Goal: Task Accomplishment & Management: Complete application form

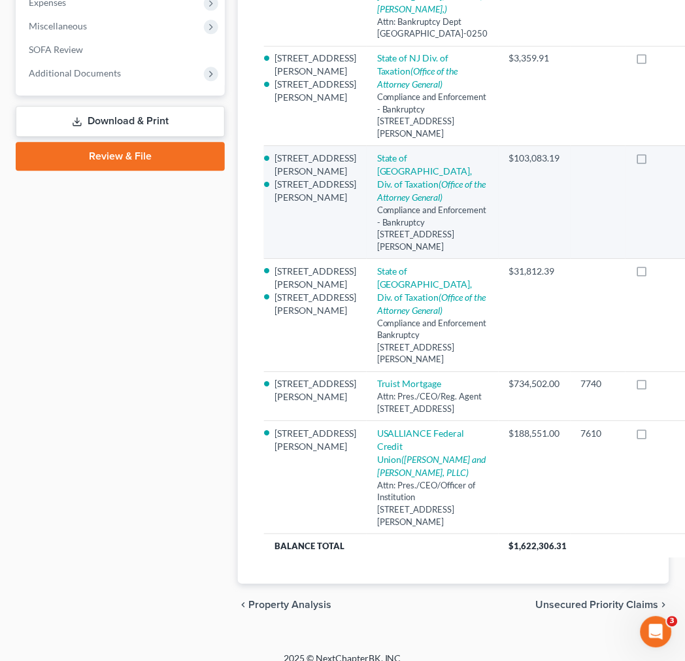
scroll to position [56, 0]
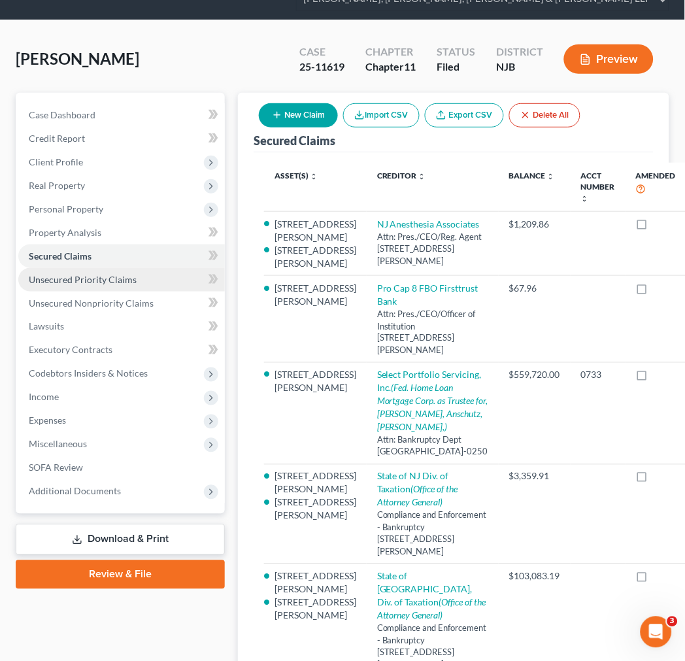
click at [78, 276] on span "Unsecured Priority Claims" at bounding box center [83, 279] width 108 height 11
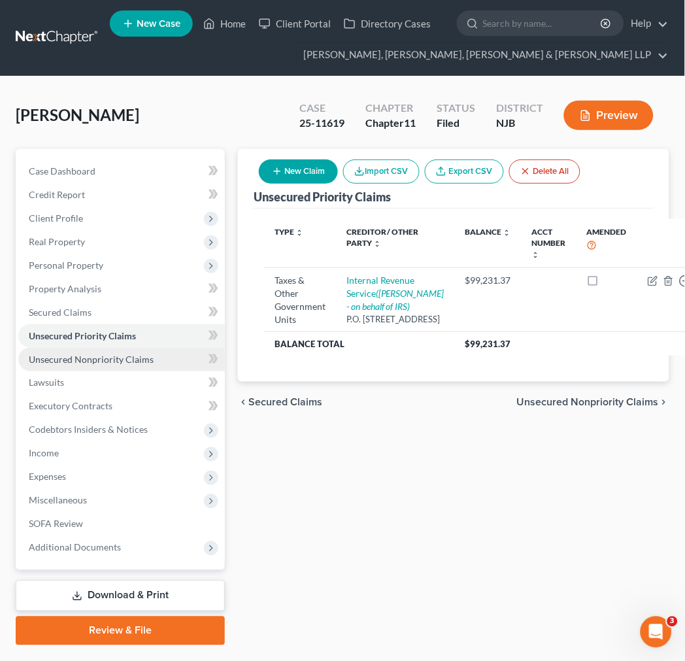
click at [118, 360] on span "Unsecured Nonpriority Claims" at bounding box center [91, 359] width 125 height 11
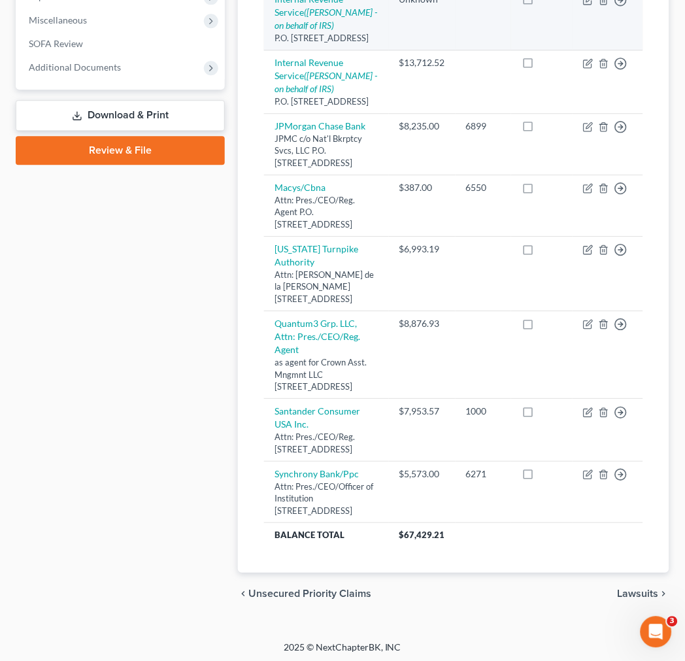
scroll to position [290, 0]
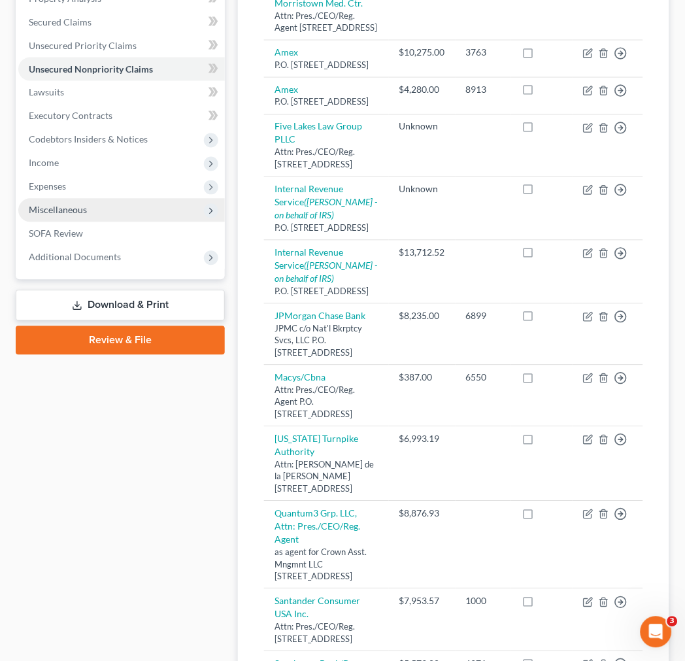
click at [140, 201] on span "Miscellaneous" at bounding box center [121, 211] width 206 height 24
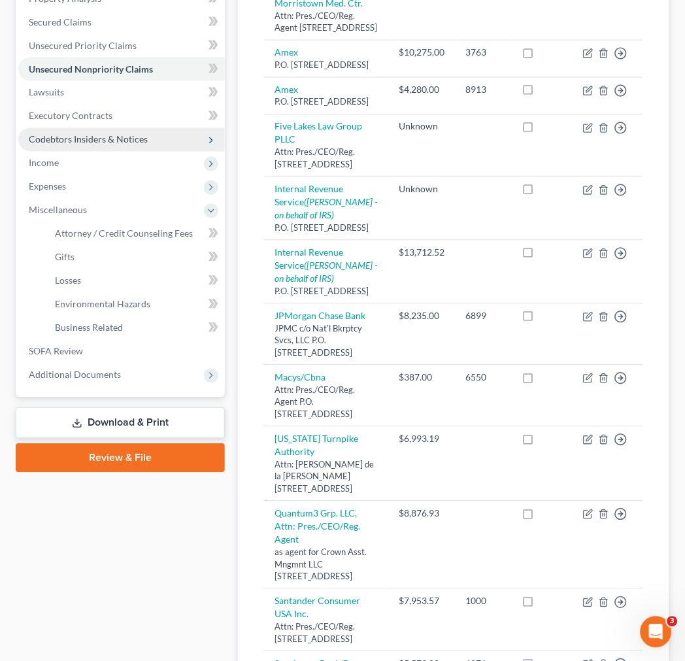
click at [127, 142] on span "Codebtors Insiders & Notices" at bounding box center [88, 139] width 119 height 11
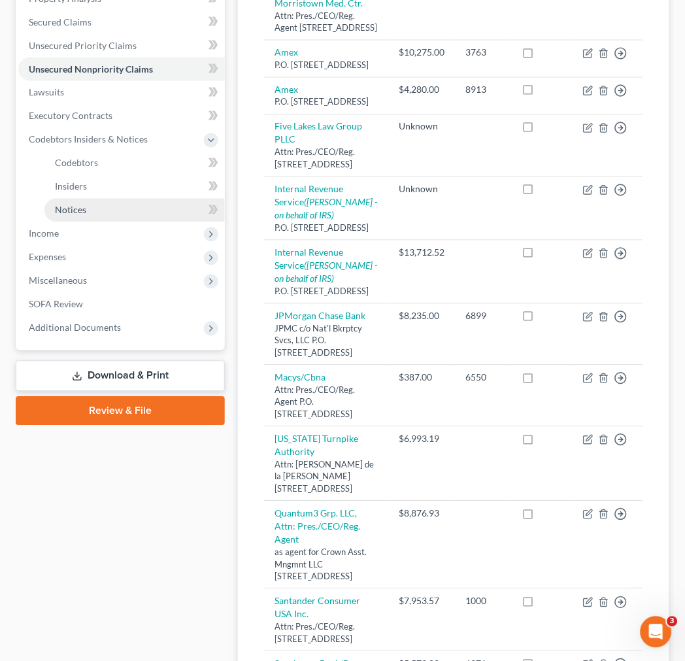
click at [112, 212] on link "Notices" at bounding box center [134, 211] width 180 height 24
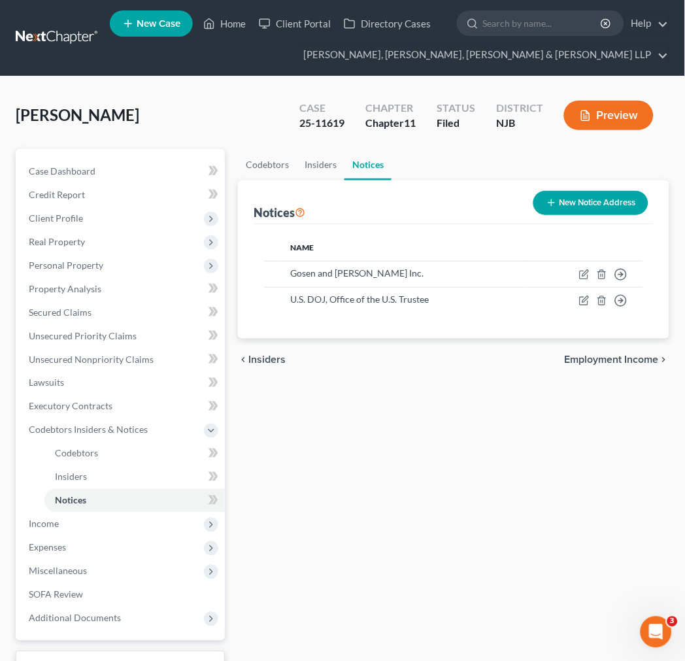
drag, startPoint x: 379, startPoint y: 337, endPoint x: 349, endPoint y: 180, distance: 160.3
click at [377, 317] on div "Name Gosen and [PERSON_NAME] Inc. Move to D Move to E Move to F Move to G U.S. …" at bounding box center [454, 281] width 400 height 115
click at [345, 164] on link "Notices" at bounding box center [367, 164] width 47 height 31
click at [332, 159] on link "Insiders" at bounding box center [321, 164] width 48 height 31
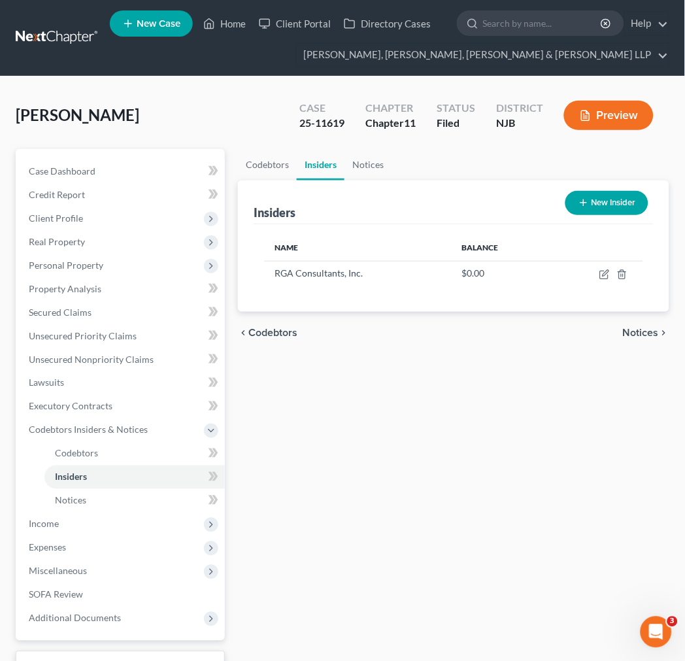
click at [261, 180] on div "Insiders New Insider" at bounding box center [454, 202] width 400 height 44
click at [265, 178] on link "Codebtors" at bounding box center [267, 164] width 59 height 31
